Goal: Information Seeking & Learning: Learn about a topic

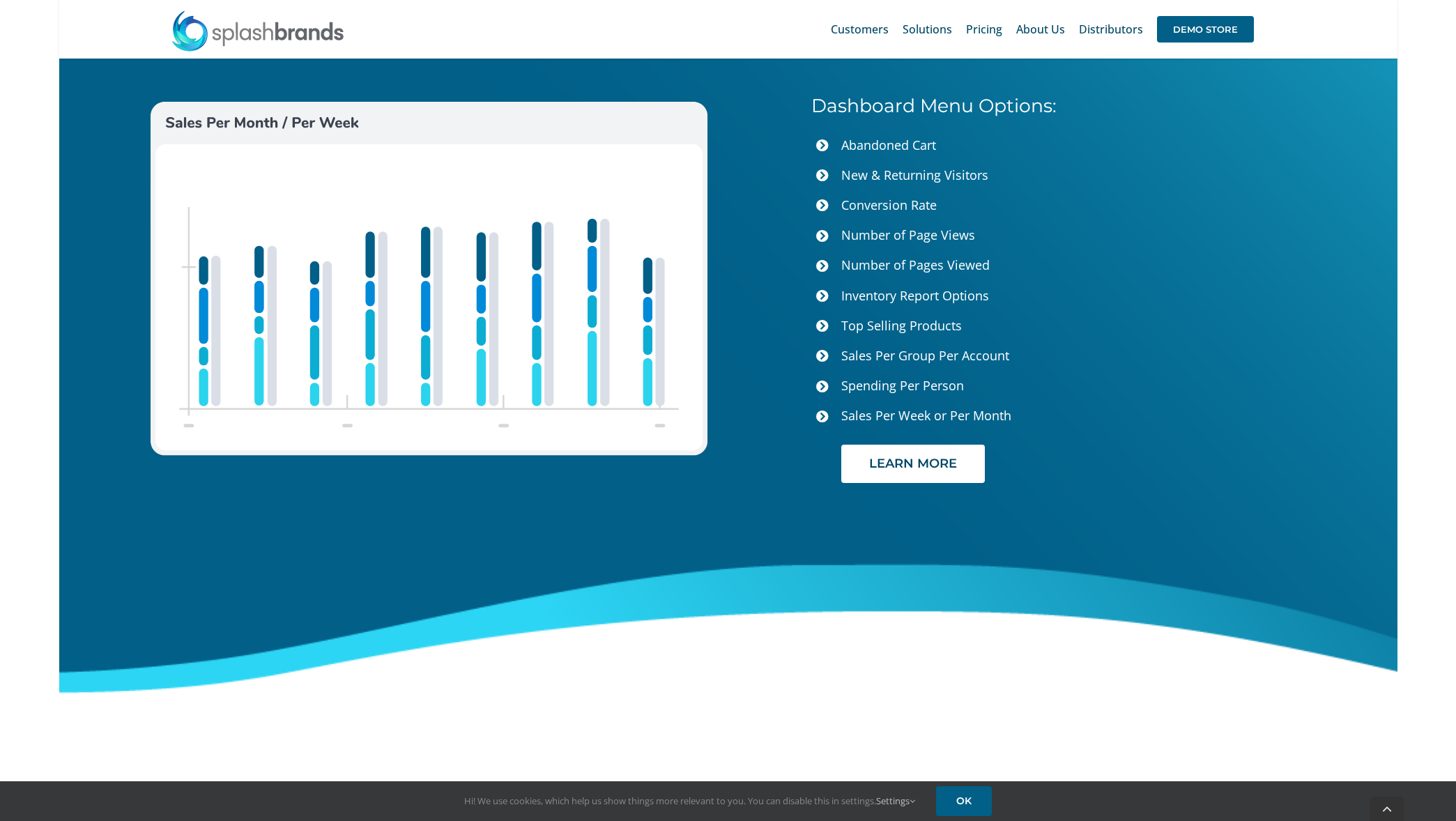
scroll to position [5689, 0]
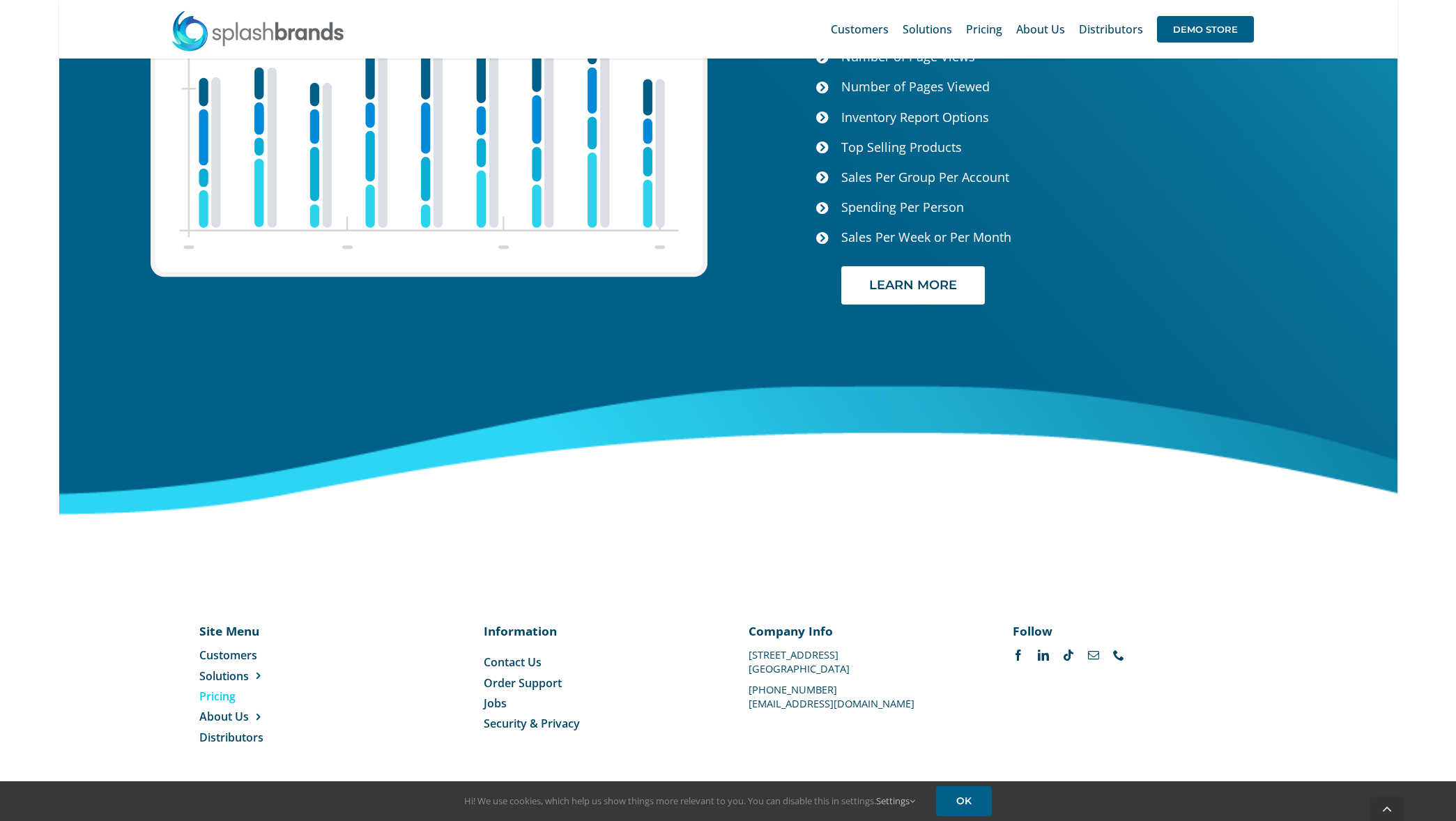
click at [215, 697] on span "Pricing" at bounding box center [218, 696] width 36 height 15
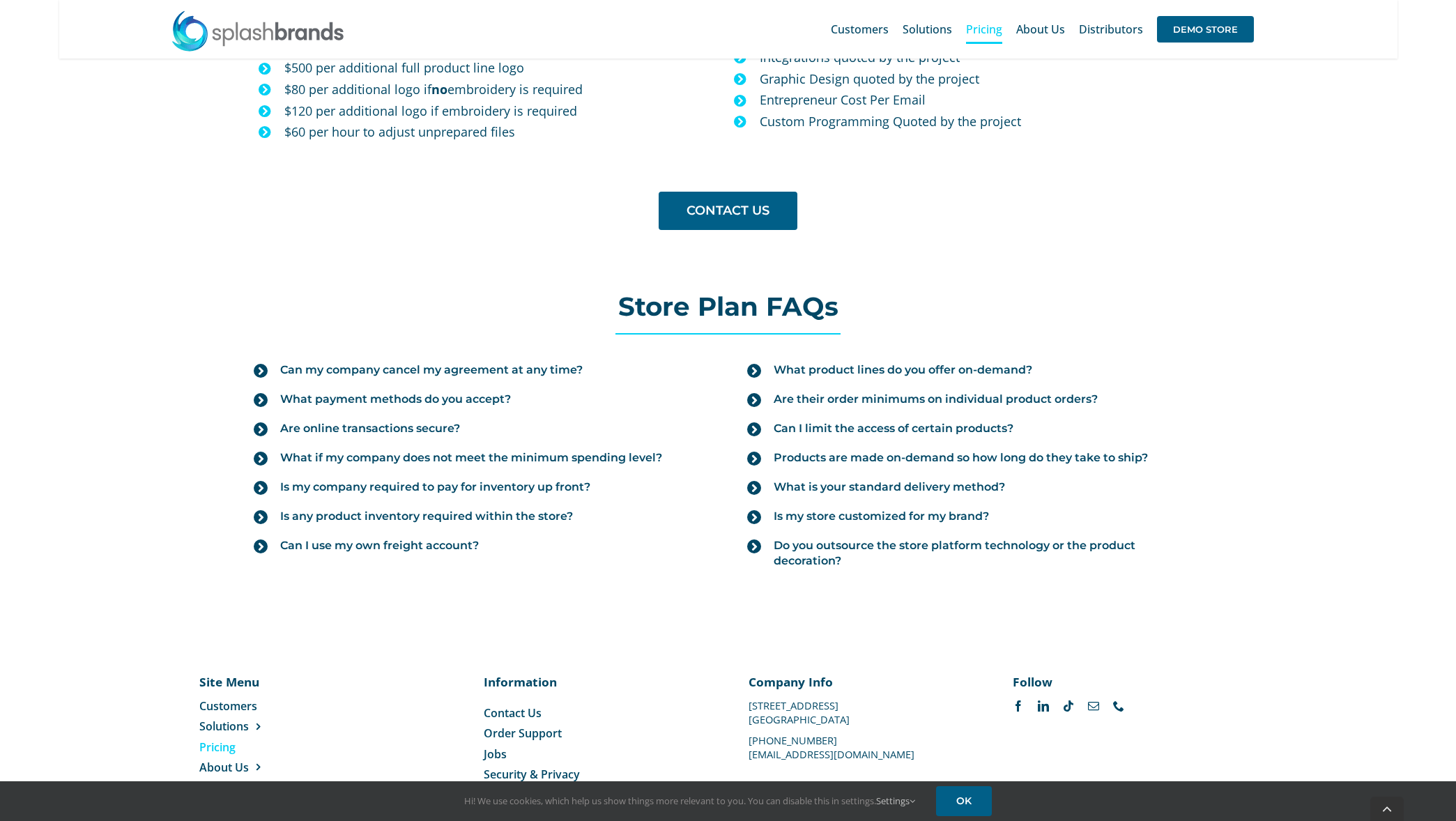
scroll to position [1384, 0]
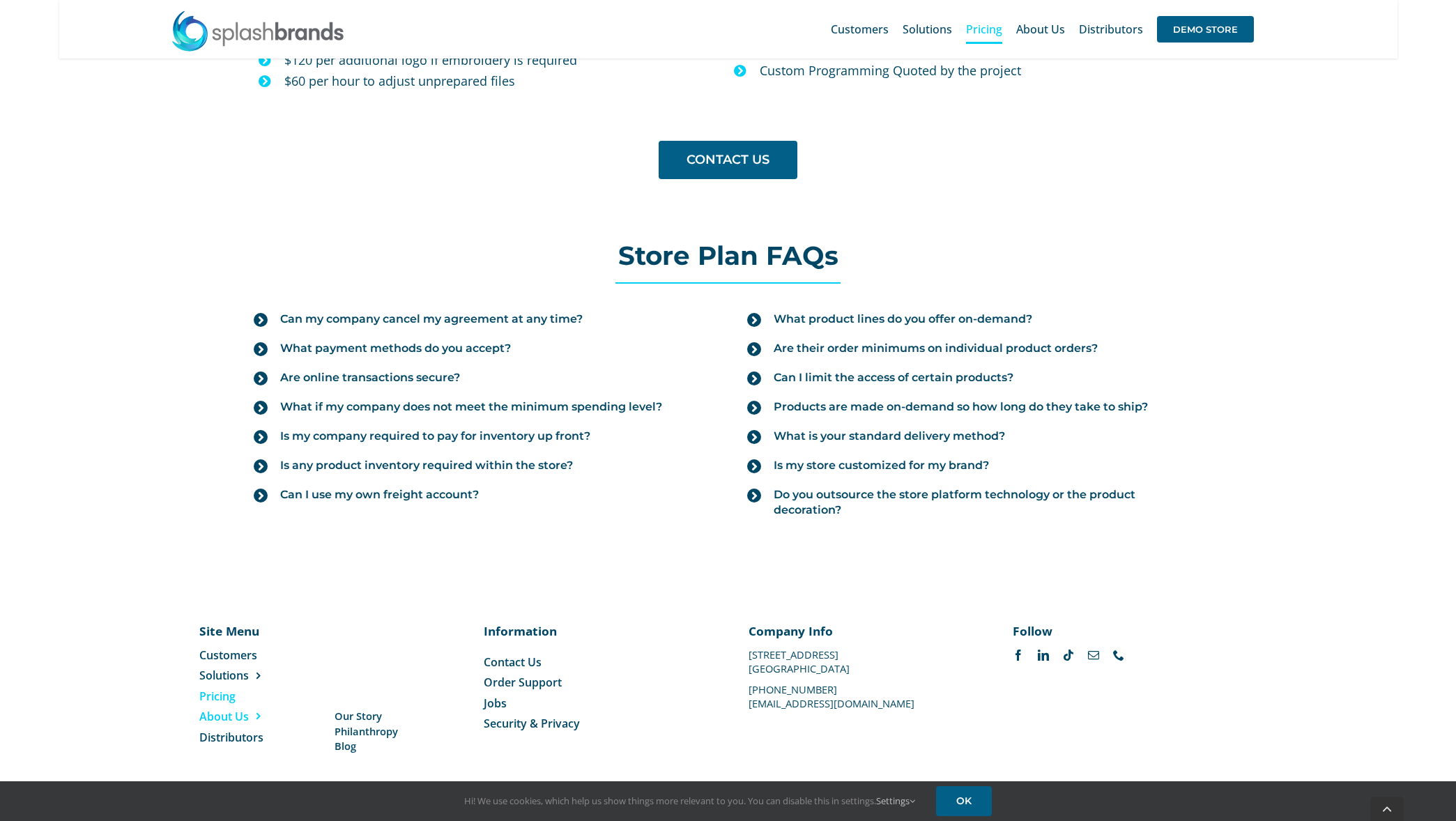
click at [214, 714] on span "About Us" at bounding box center [224, 716] width 49 height 15
click at [232, 721] on span "About Us" at bounding box center [224, 716] width 49 height 15
click at [236, 739] on span "Distributors" at bounding box center [232, 737] width 64 height 15
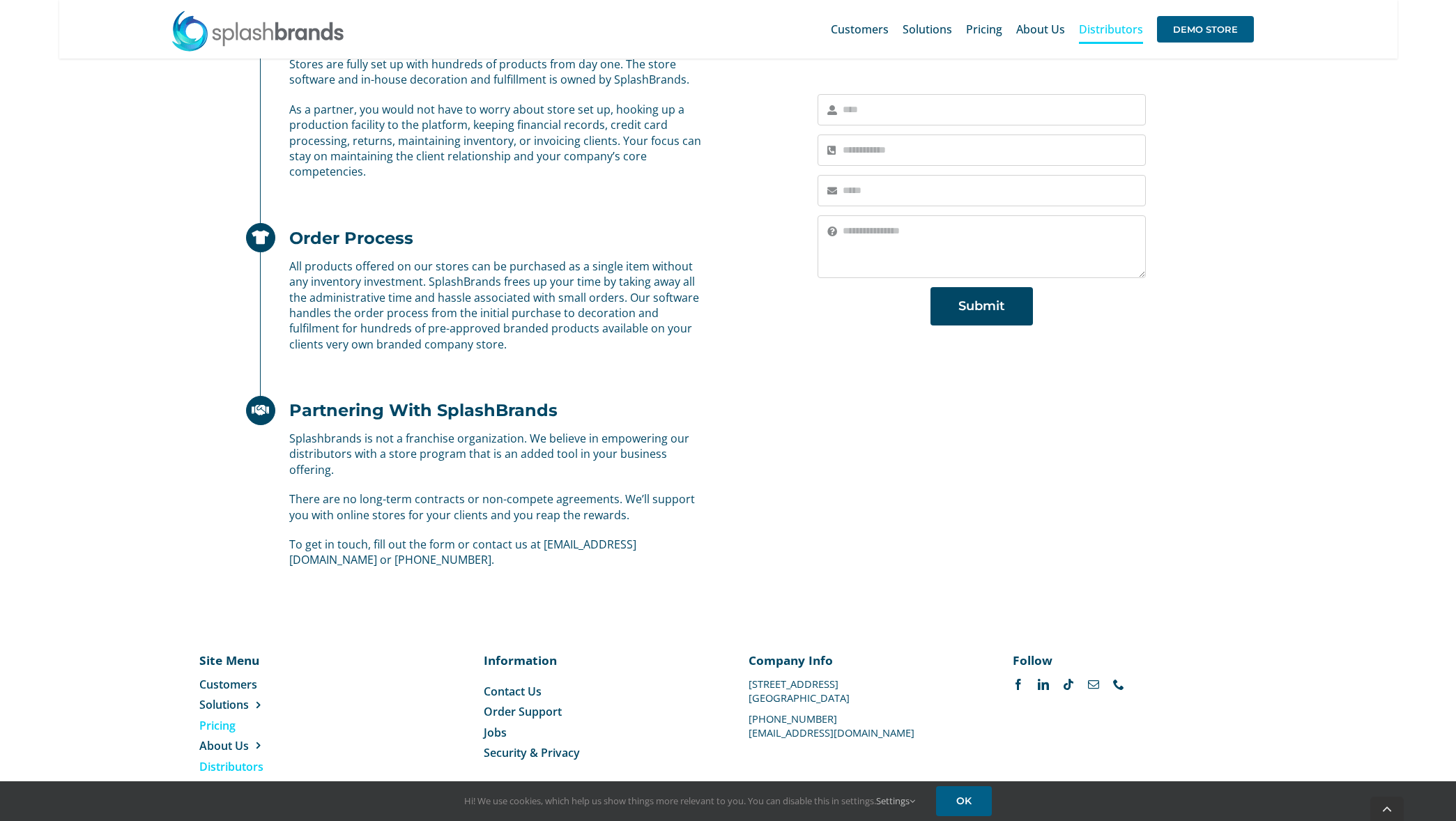
scroll to position [677, 0]
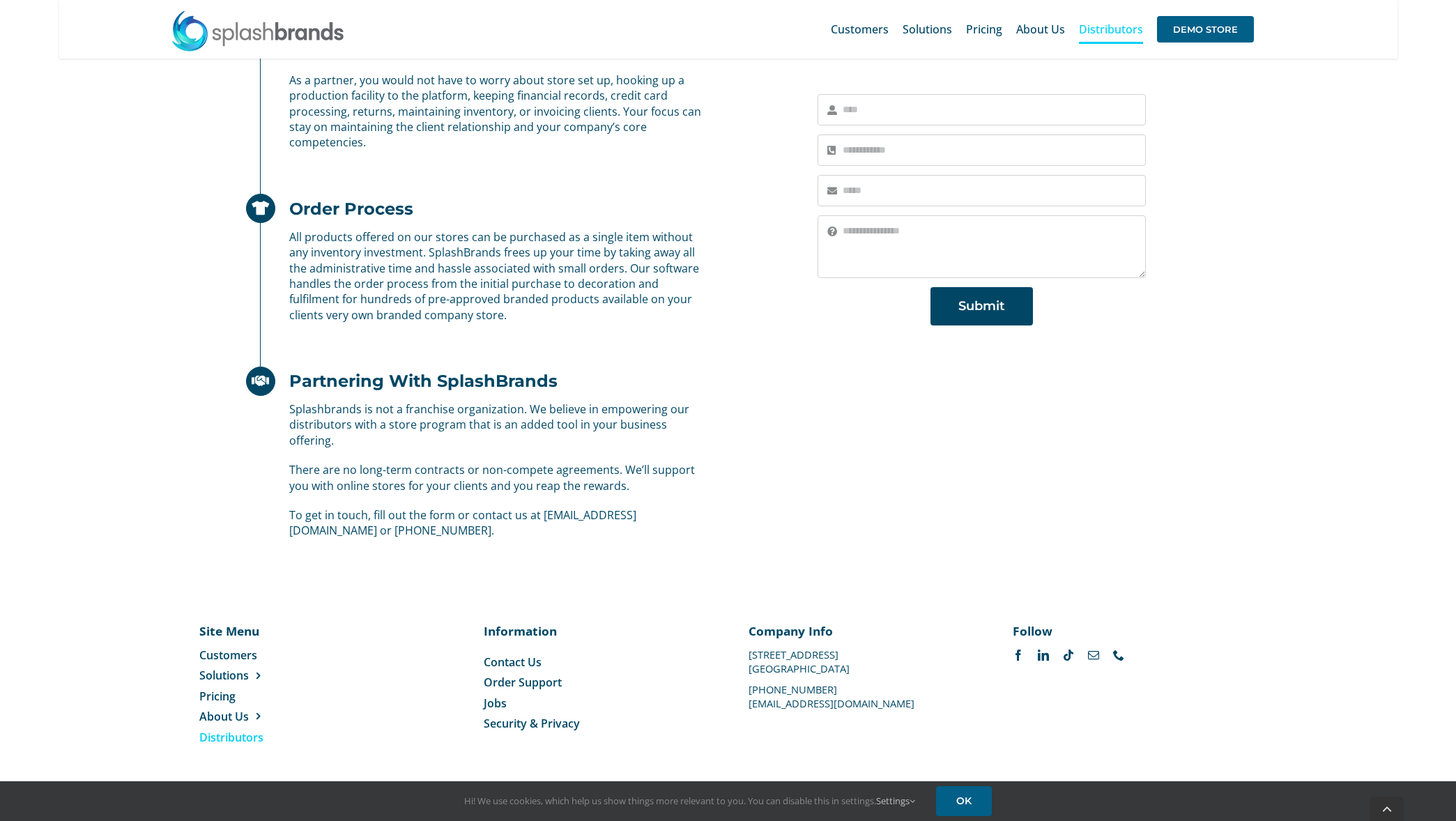
click at [541, 684] on span "Order Support" at bounding box center [522, 682] width 78 height 15
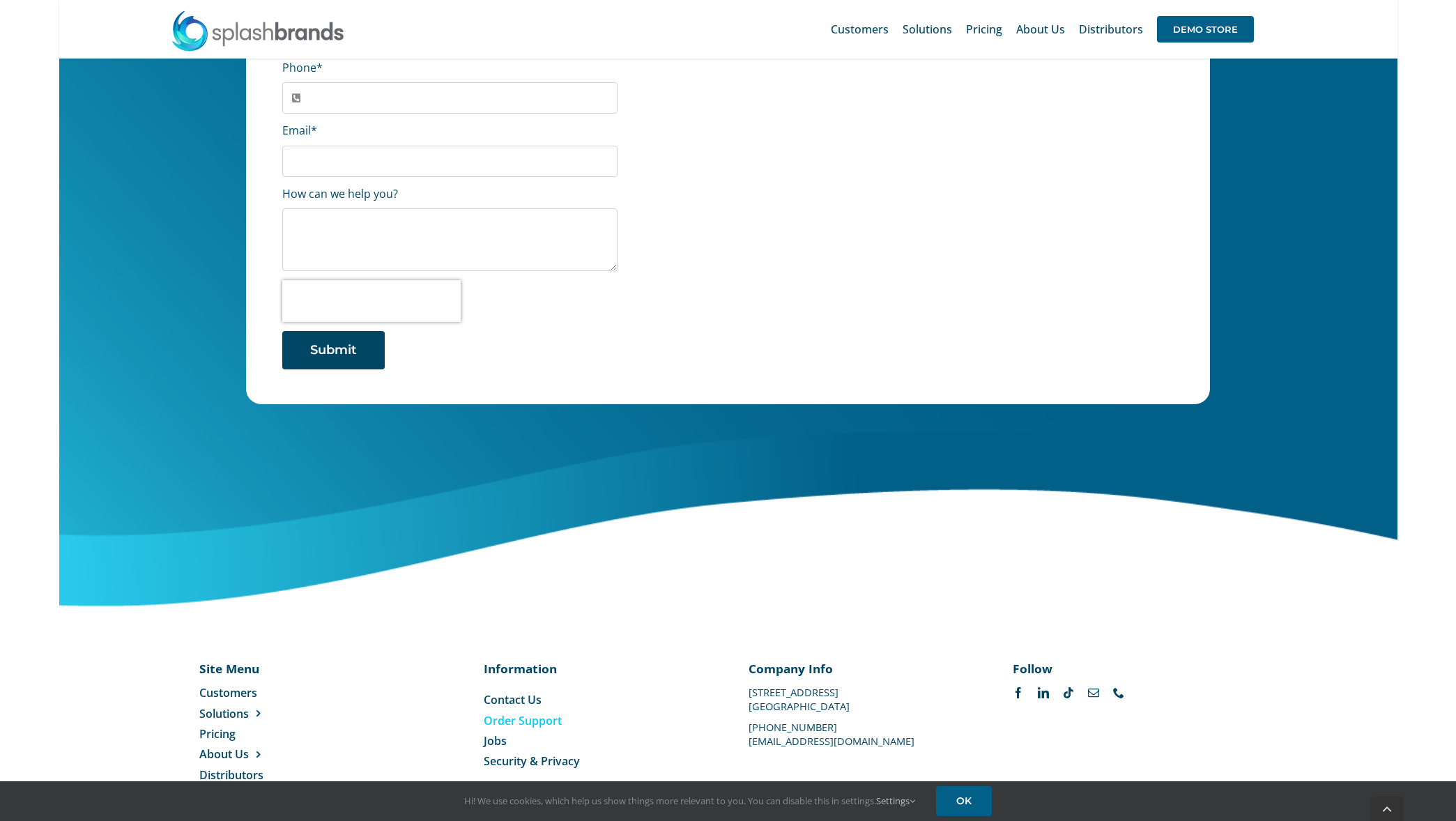
scroll to position [462, 0]
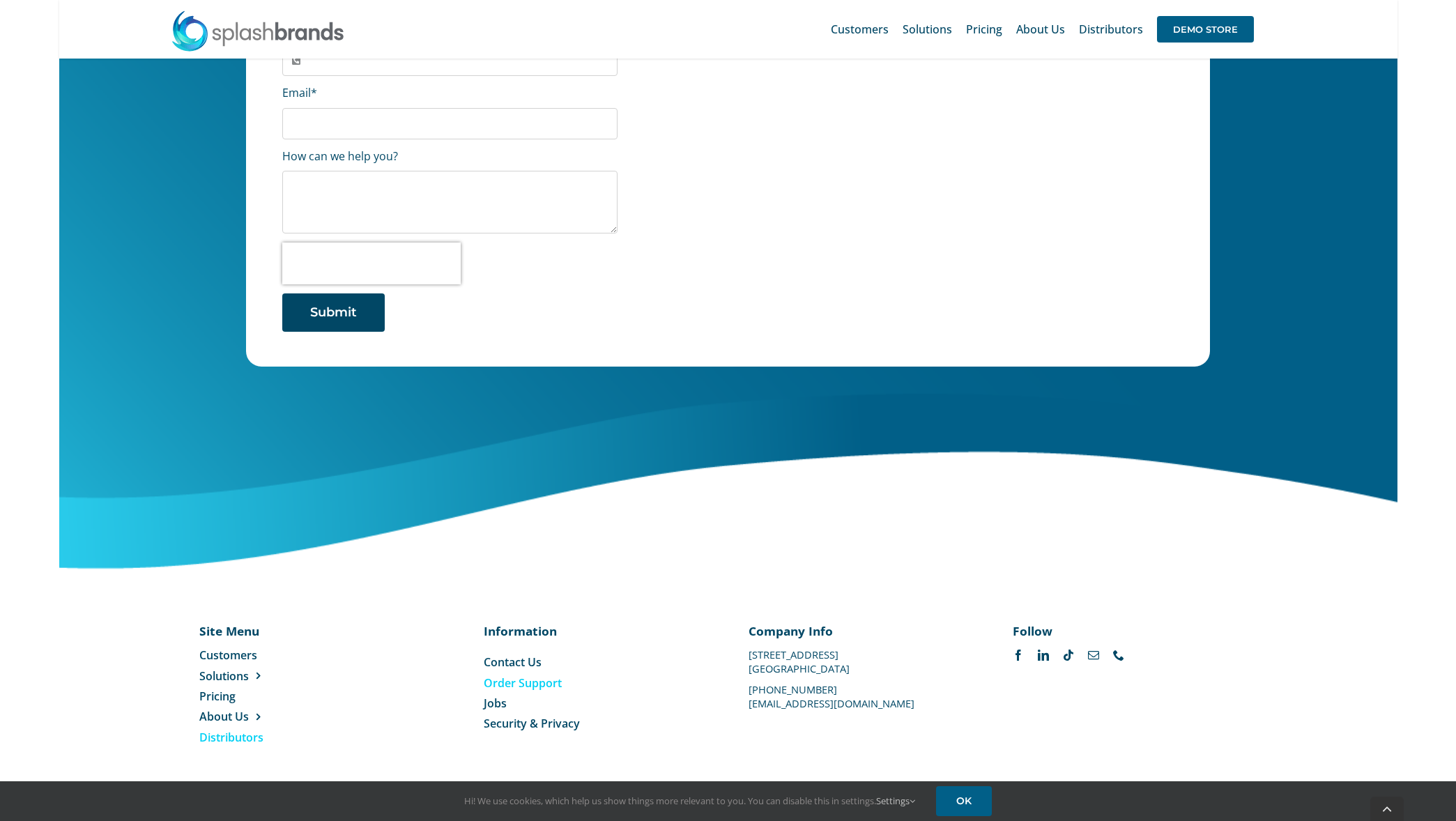
click at [224, 734] on span "Distributors" at bounding box center [232, 737] width 64 height 15
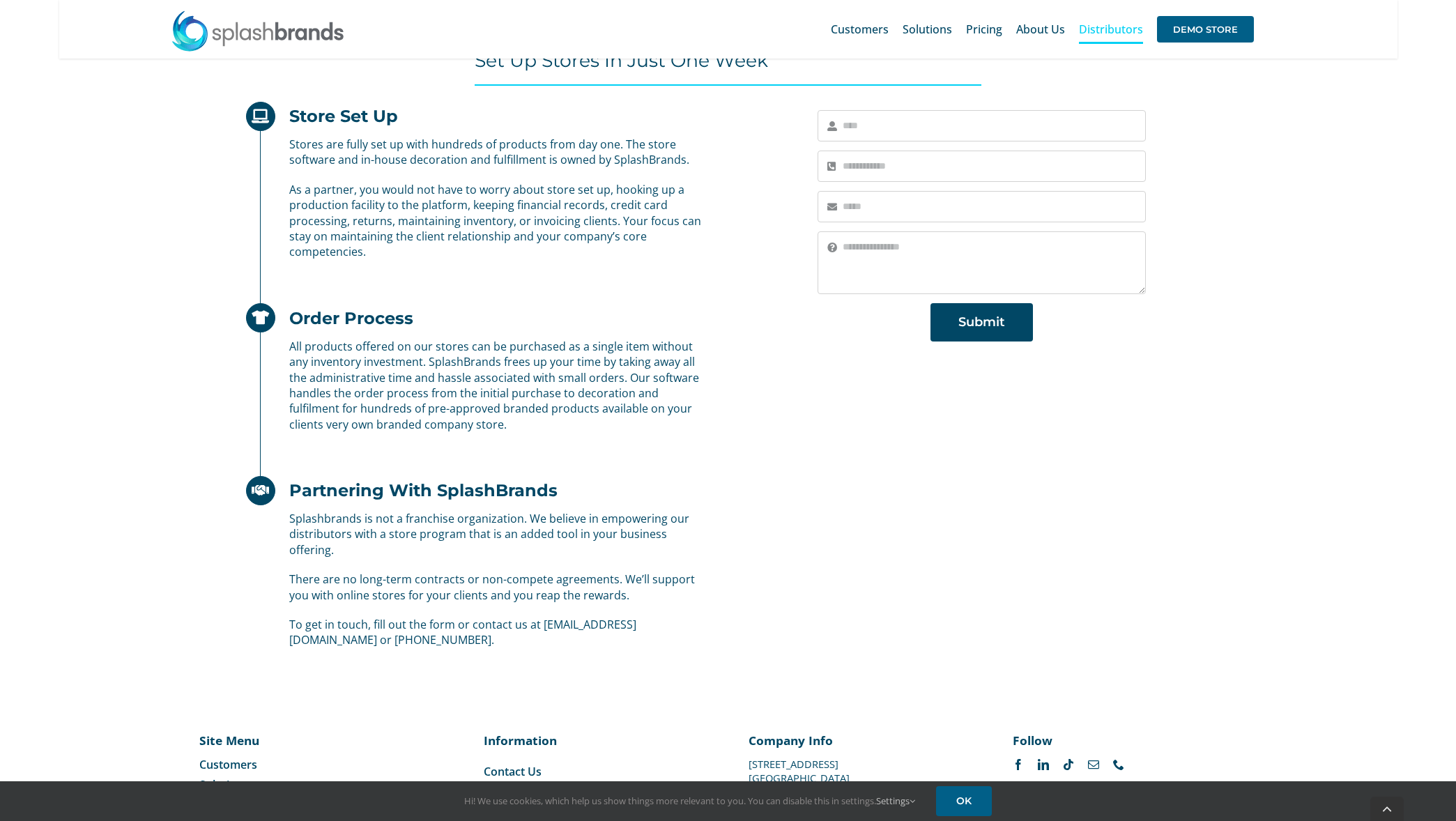
scroll to position [677, 0]
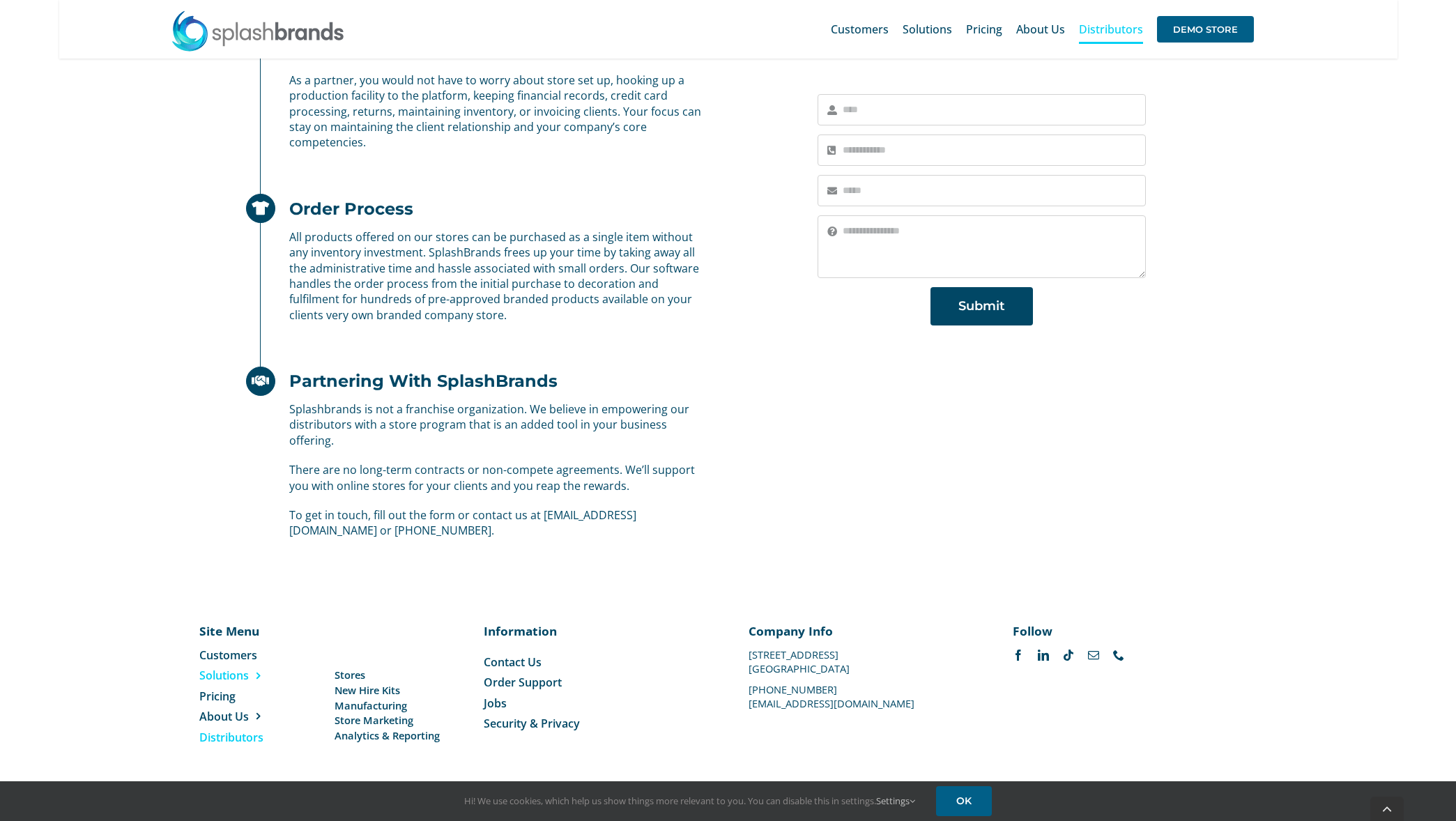
click at [222, 673] on span "Solutions" at bounding box center [224, 675] width 49 height 15
click at [247, 659] on span "Customers" at bounding box center [228, 655] width 58 height 15
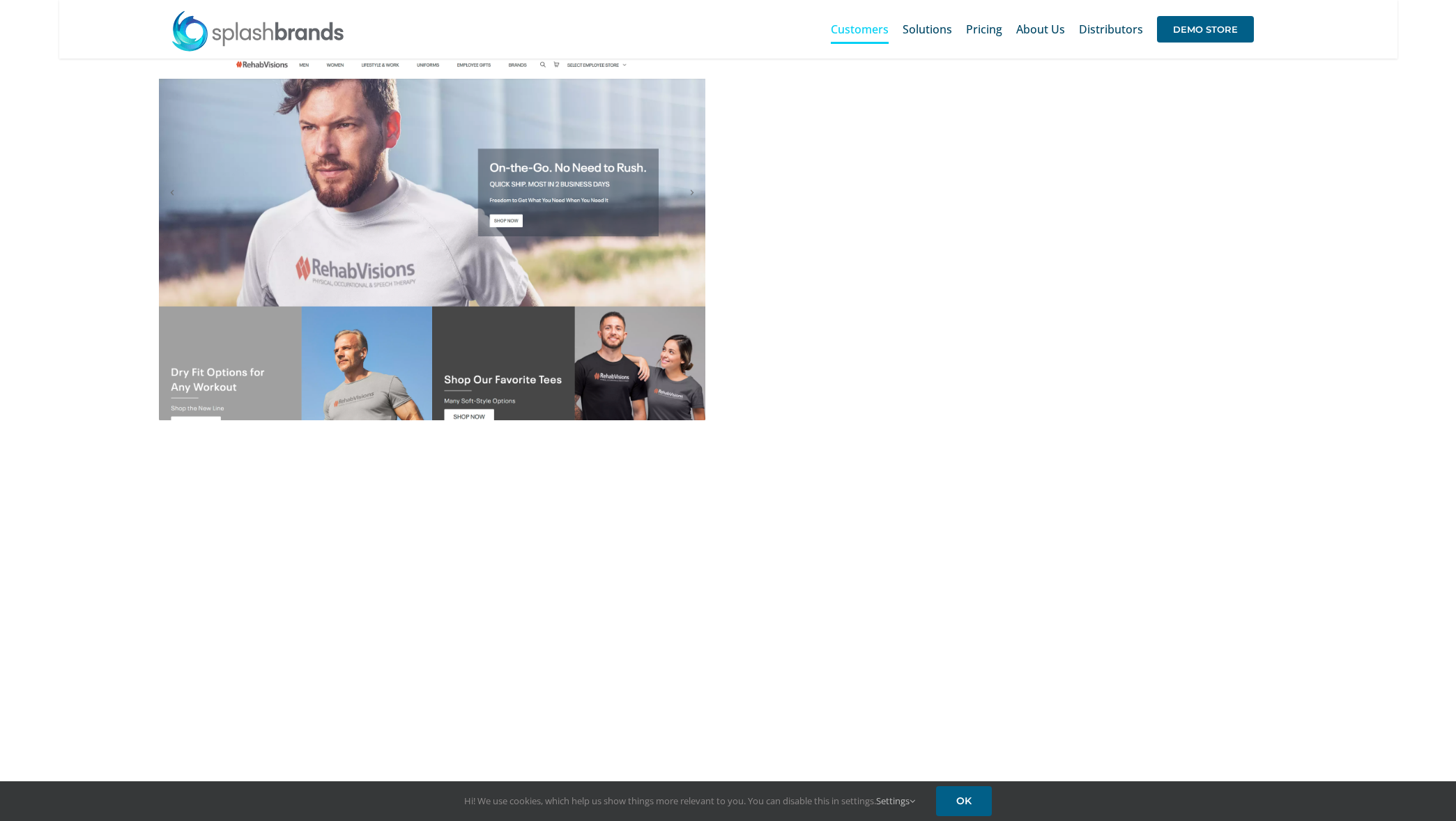
scroll to position [609, 0]
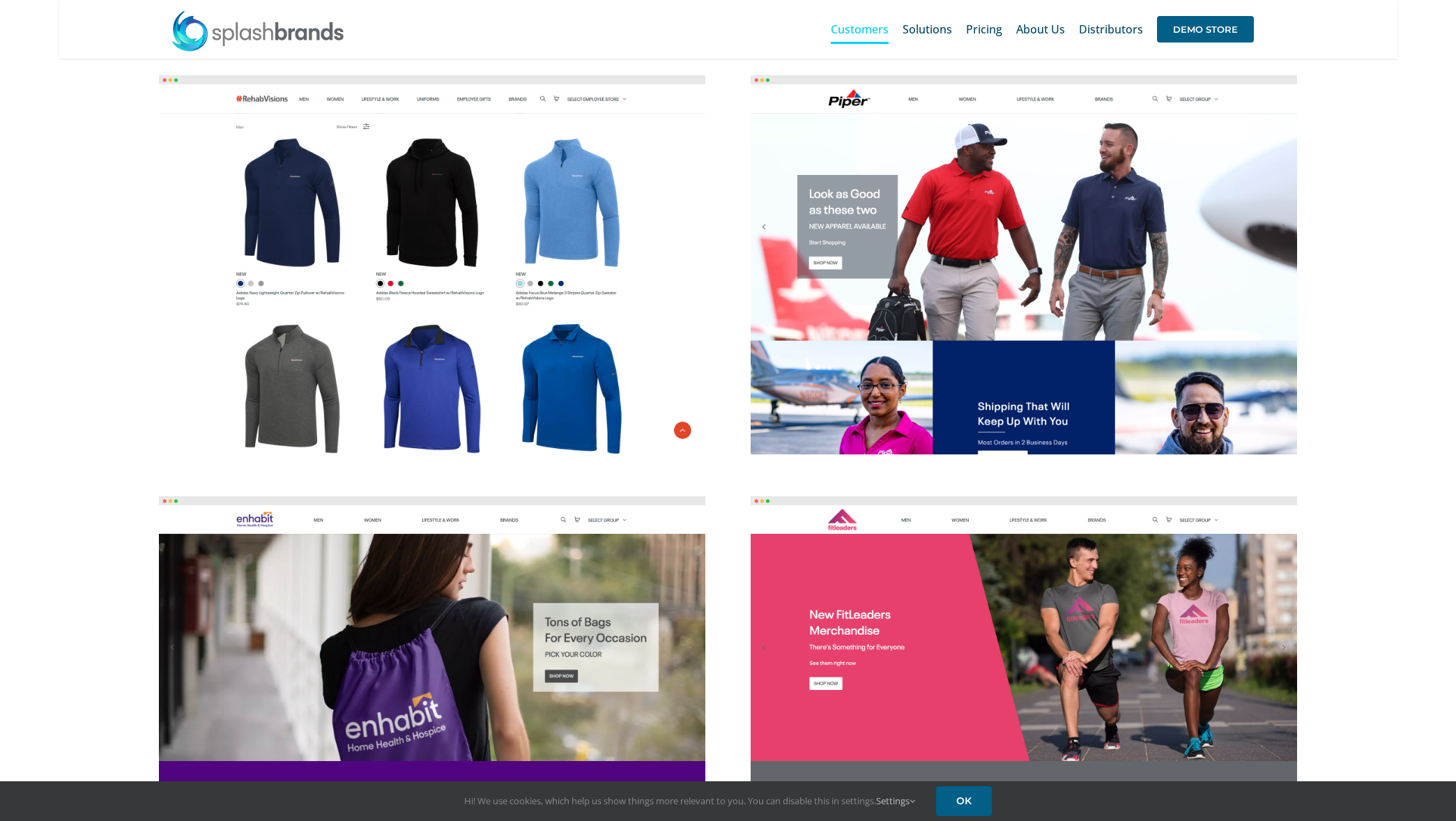
click at [329, 404] on img at bounding box center [431, 264] width 546 height 379
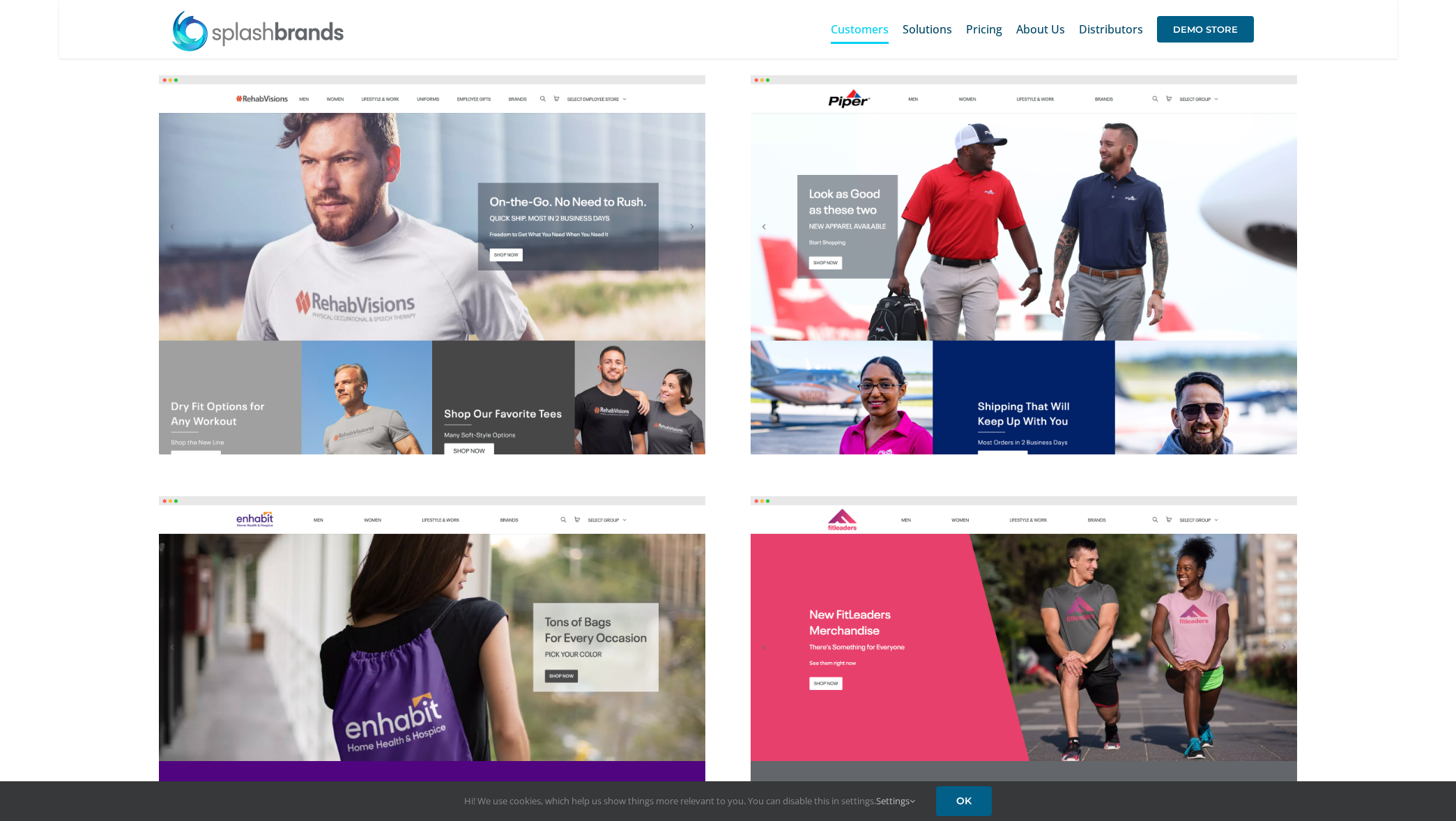
click at [307, 36] on img at bounding box center [258, 30] width 175 height 42
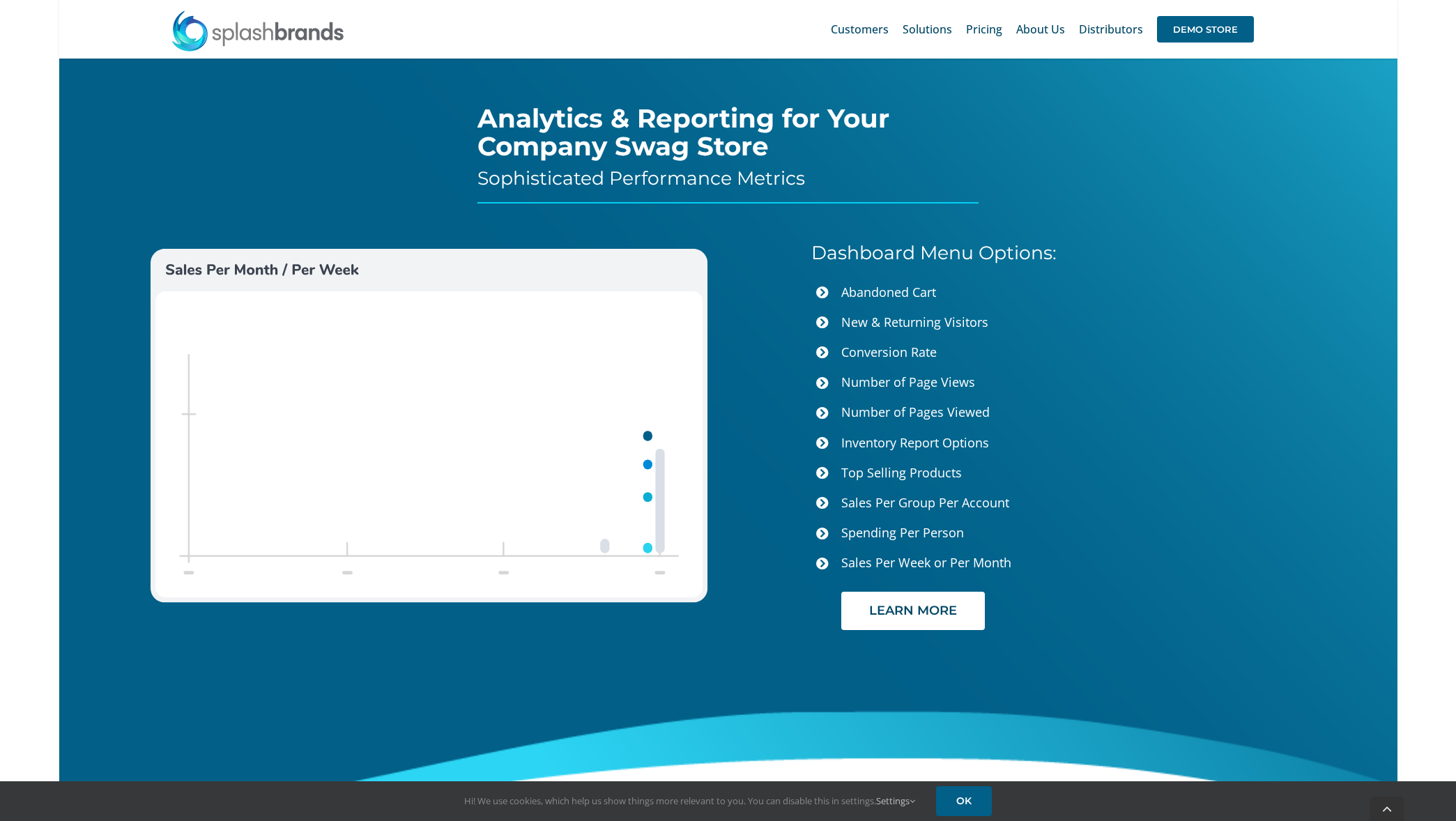
scroll to position [5689, 0]
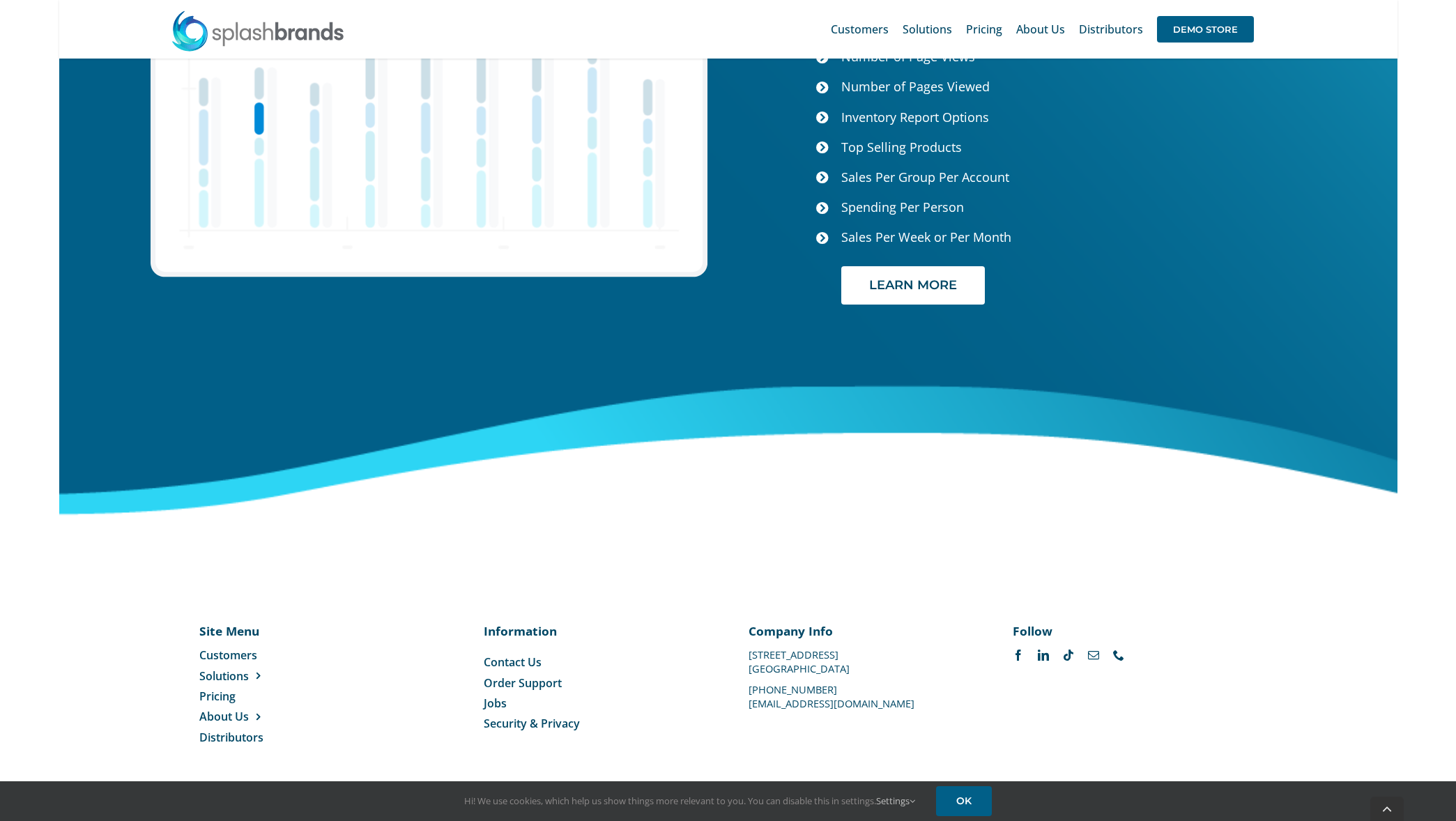
click at [496, 702] on span "Jobs" at bounding box center [495, 703] width 23 height 15
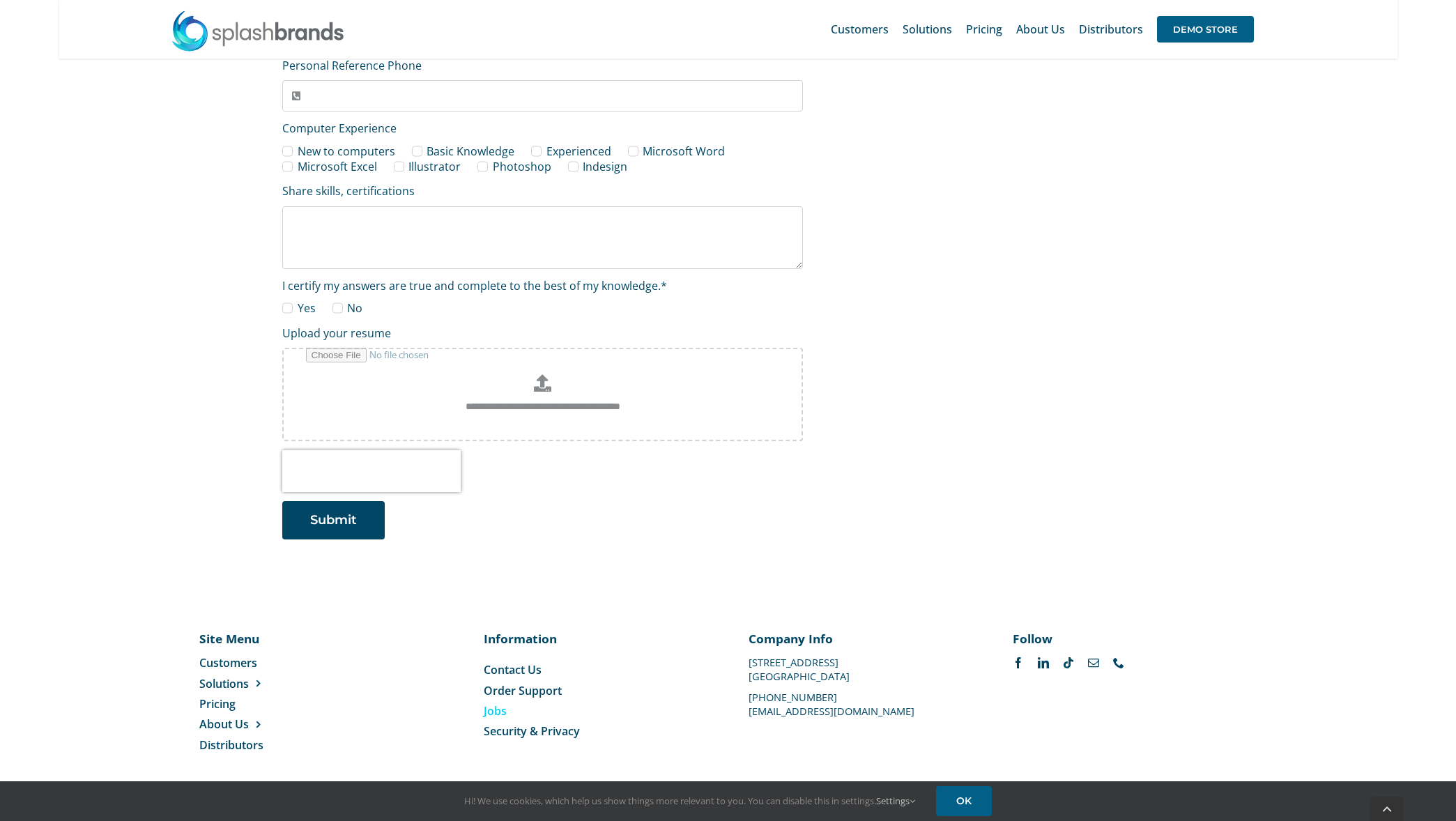
scroll to position [2100, 0]
